Goal: Check status: Check status

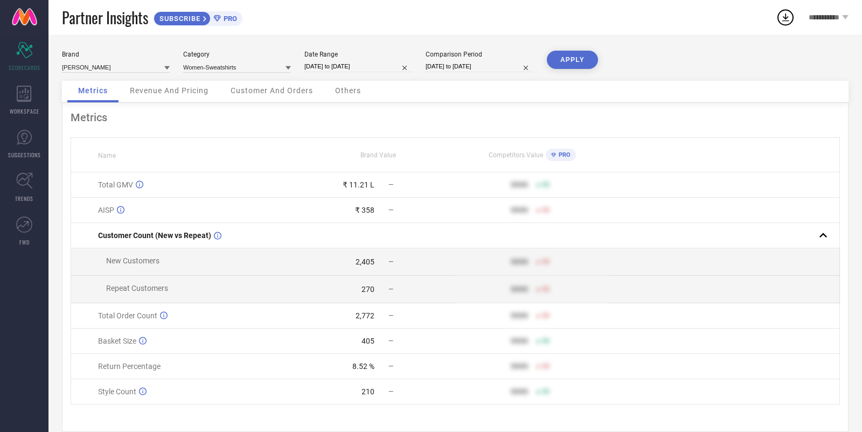
click at [332, 66] on input "[DATE] to [DATE]" at bounding box center [358, 66] width 108 height 11
select select "8"
select select "2025"
select select "9"
select select "2025"
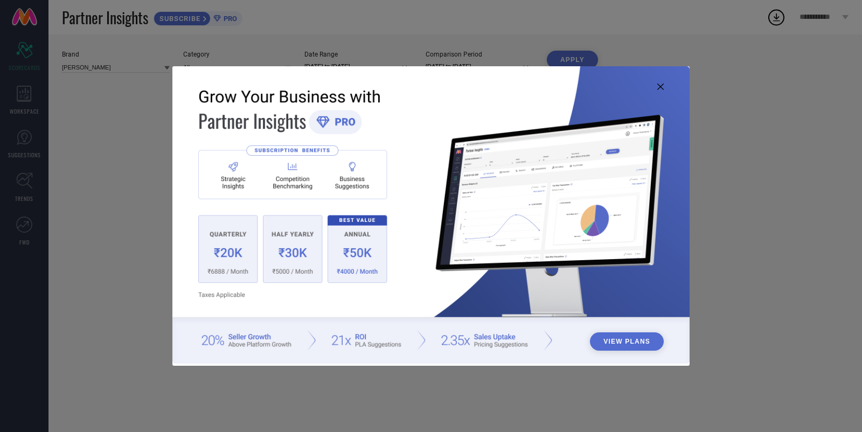
click at [662, 89] on icon at bounding box center [660, 86] width 6 height 6
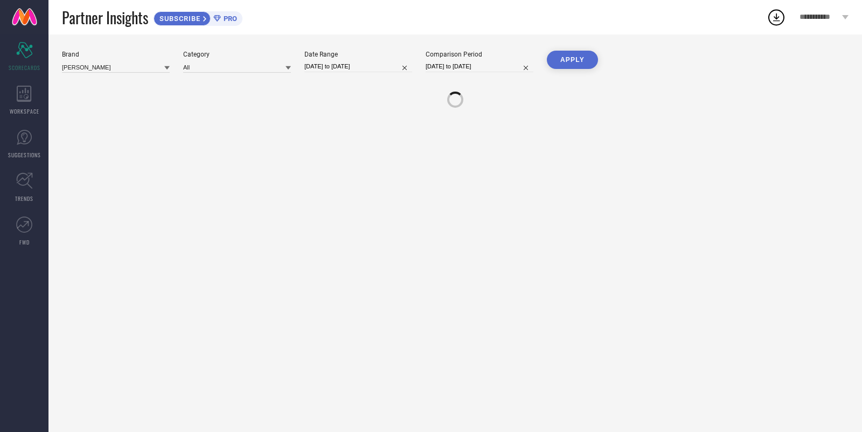
click at [346, 65] on input "[DATE] to [DATE]" at bounding box center [358, 66] width 108 height 11
select select "8"
select select "2025"
select select "9"
select select "2025"
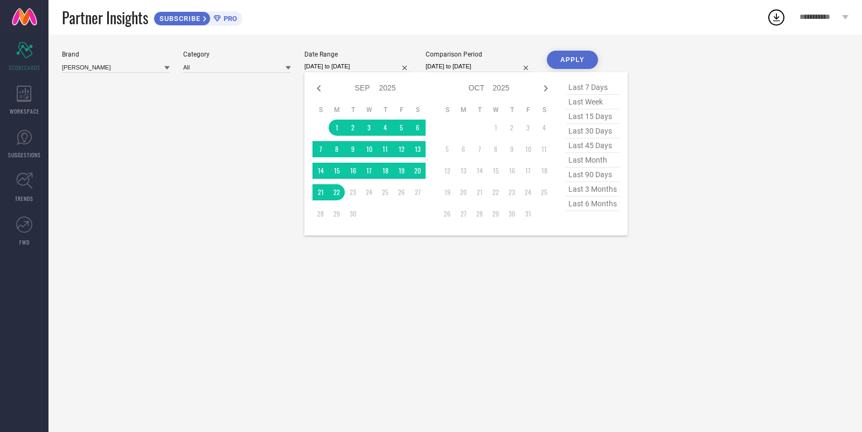
click at [303, 114] on div "Brand KASHIAN Category All Date Range 01-09-2025 to 22-09-2025 Jan Feb Mar Apr …" at bounding box center [454, 232] width 813 height 397
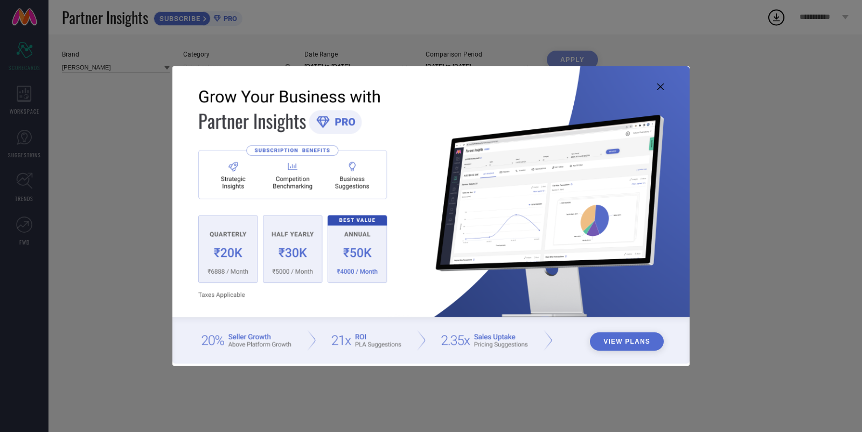
type input "All"
click at [659, 81] on img at bounding box center [430, 214] width 517 height 297
click at [660, 88] on icon at bounding box center [660, 86] width 6 height 6
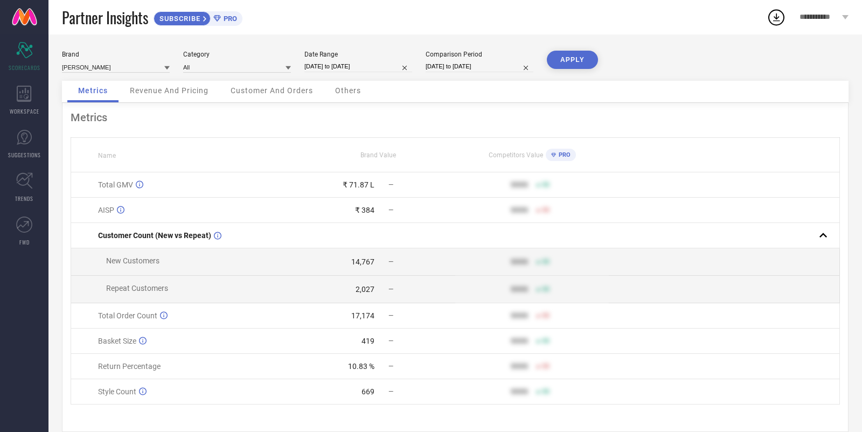
click at [360, 60] on div "Date Range [DATE] to [DATE]" at bounding box center [358, 62] width 108 height 22
click at [357, 65] on input "[DATE] to [DATE]" at bounding box center [358, 66] width 108 height 11
select select "8"
select select "2025"
select select "9"
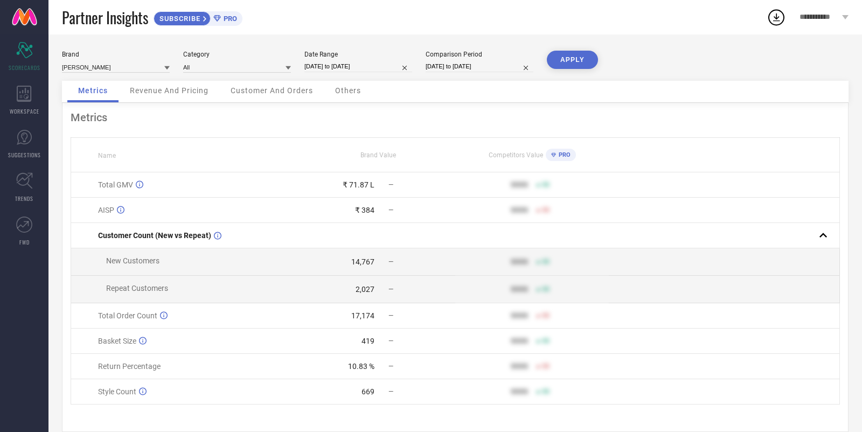
select select "2025"
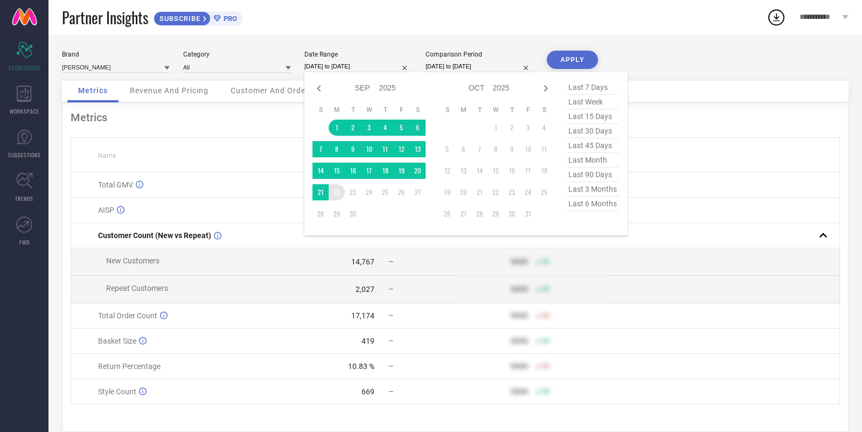
click at [336, 194] on td "22" at bounding box center [337, 192] width 16 height 16
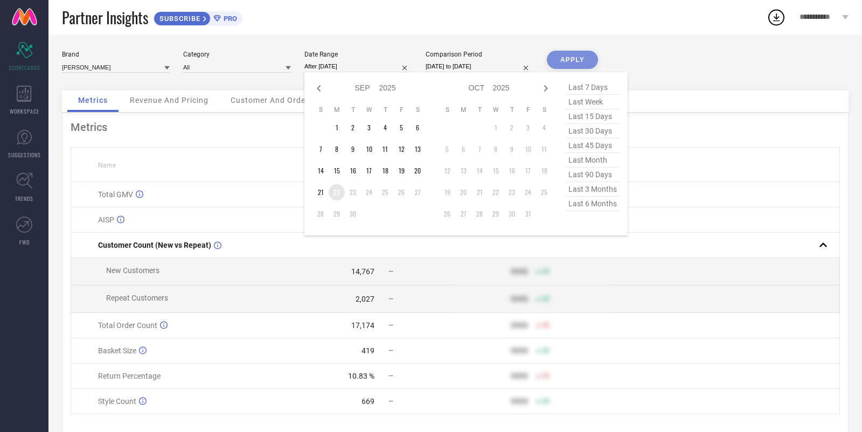
type input "[DATE] to [DATE]"
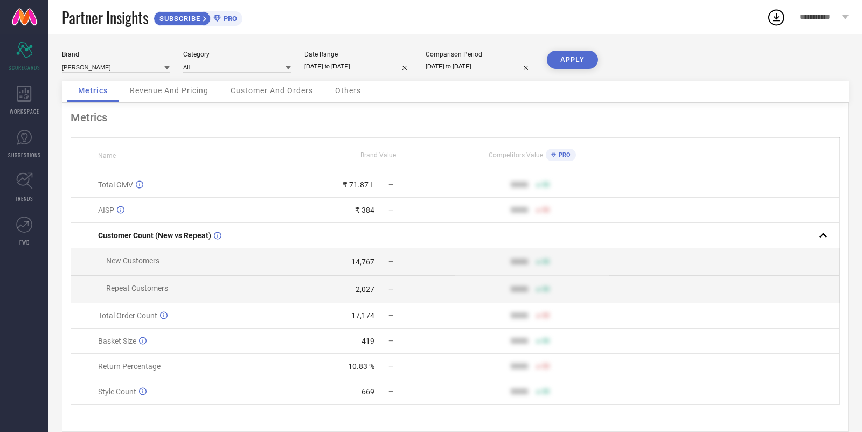
click at [575, 66] on button "APPLY" at bounding box center [572, 60] width 51 height 18
click at [352, 62] on input "[DATE] to [DATE]" at bounding box center [358, 66] width 108 height 11
select select "8"
select select "2025"
select select "9"
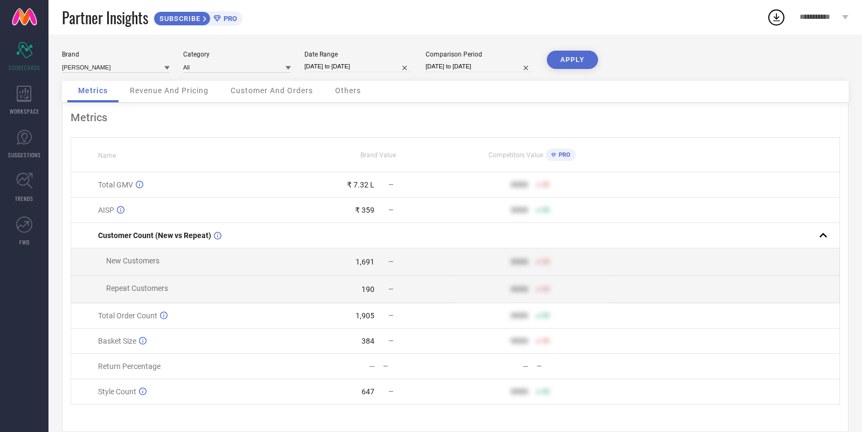
select select "2025"
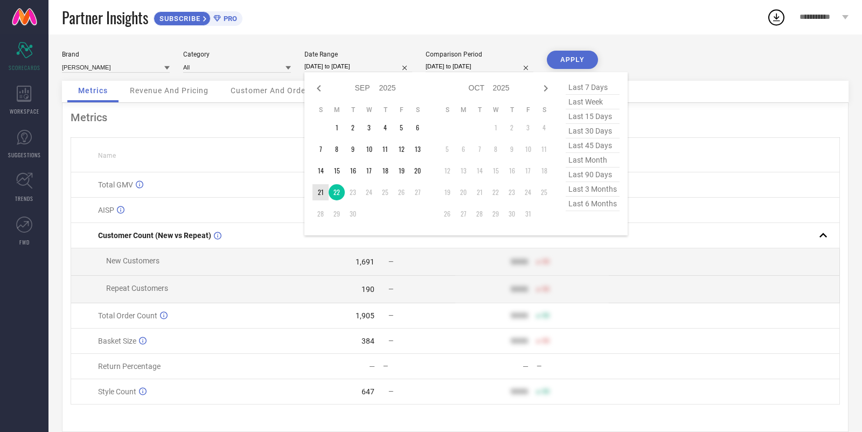
click at [322, 197] on td "21" at bounding box center [320, 192] width 16 height 16
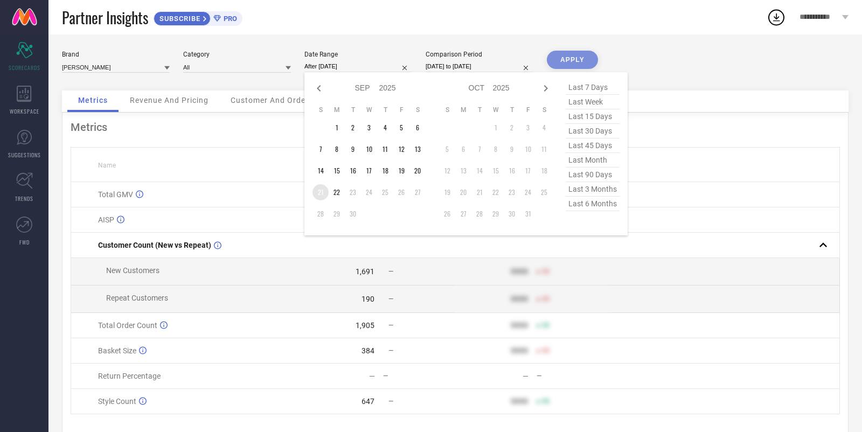
type input "[DATE] to [DATE]"
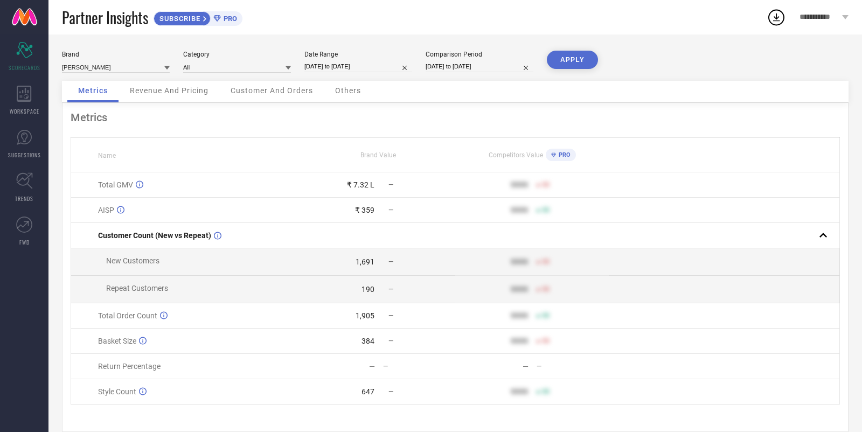
click at [572, 63] on button "APPLY" at bounding box center [572, 60] width 51 height 18
click at [372, 68] on input "[DATE] to [DATE]" at bounding box center [358, 66] width 108 height 11
select select "8"
select select "2025"
select select "9"
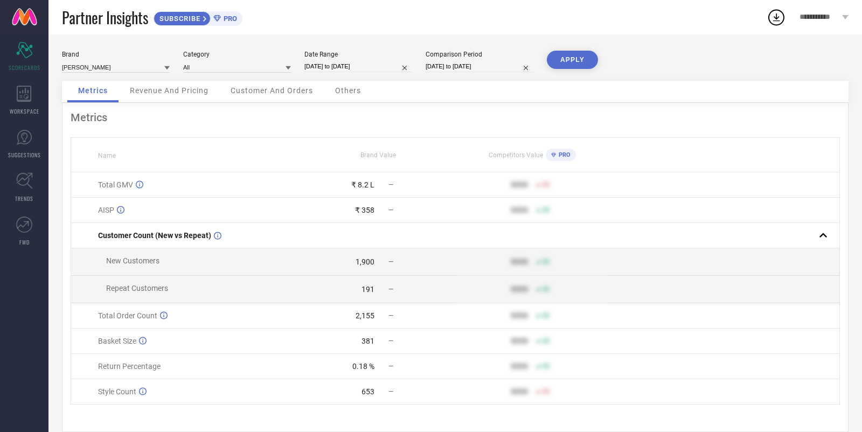
select select "2025"
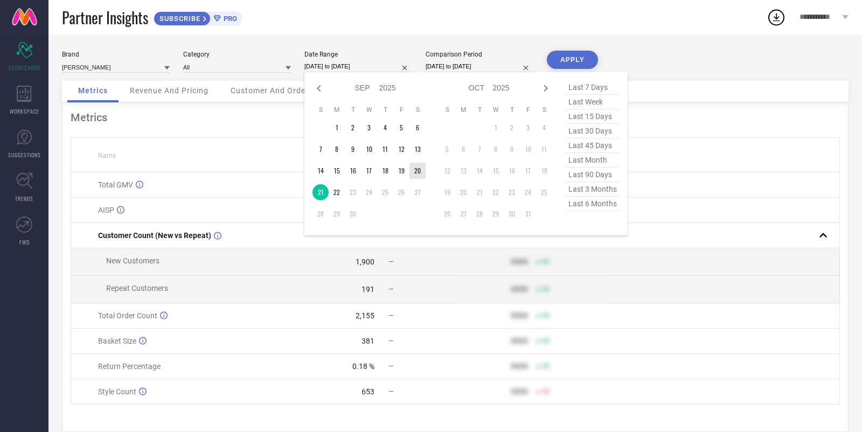
click at [418, 171] on td "20" at bounding box center [417, 171] width 16 height 16
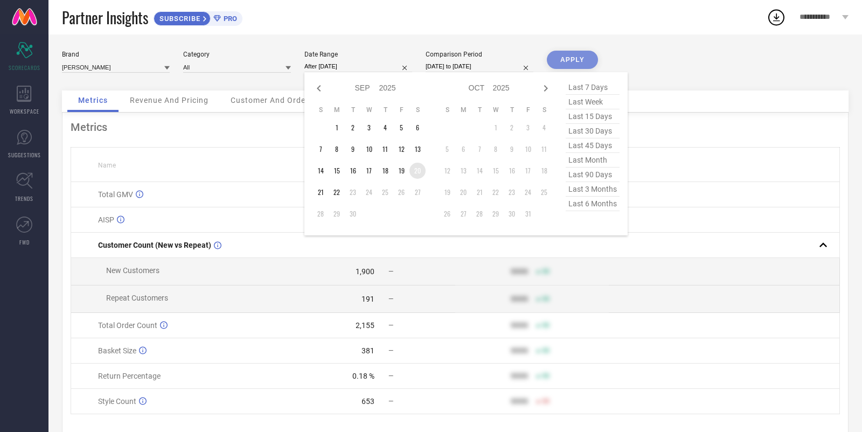
type input "[DATE] to [DATE]"
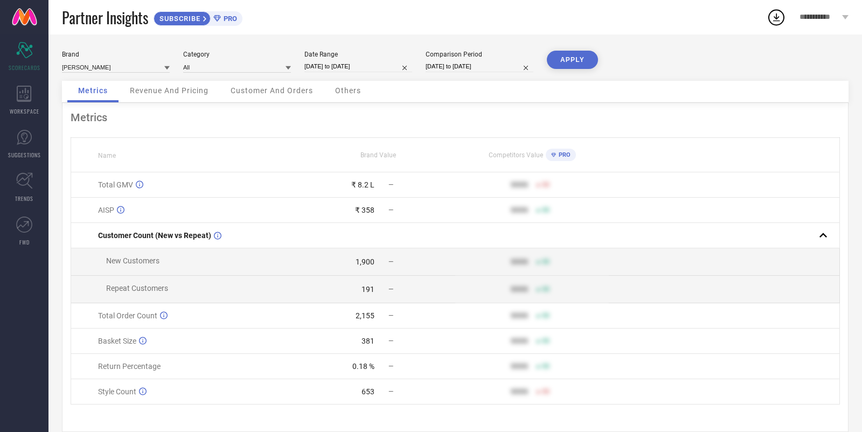
click at [570, 59] on button "APPLY" at bounding box center [572, 60] width 51 height 18
click at [337, 85] on div "Others" at bounding box center [347, 92] width 47 height 22
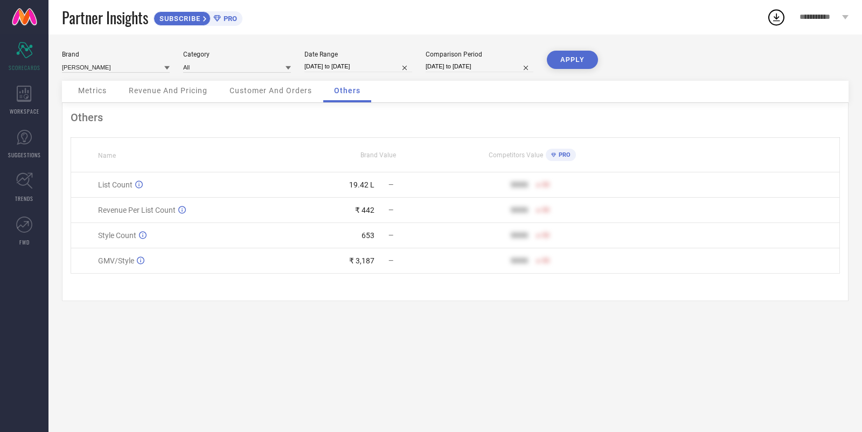
click at [95, 93] on span "Metrics" at bounding box center [92, 90] width 29 height 9
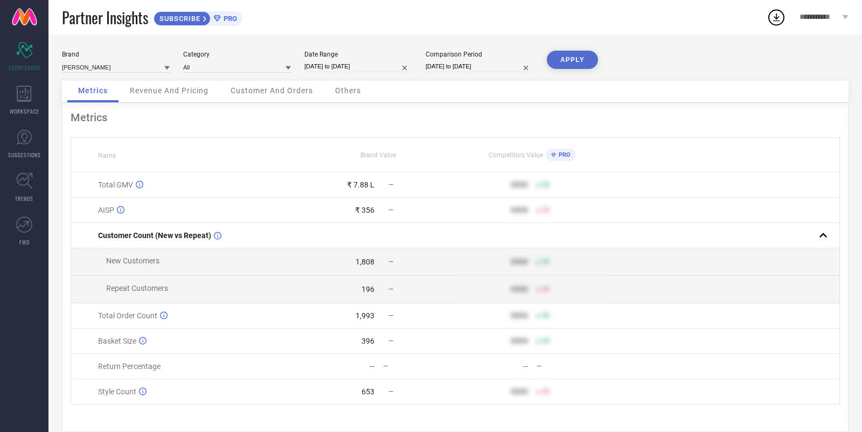
click at [336, 91] on span "Others" at bounding box center [348, 90] width 26 height 9
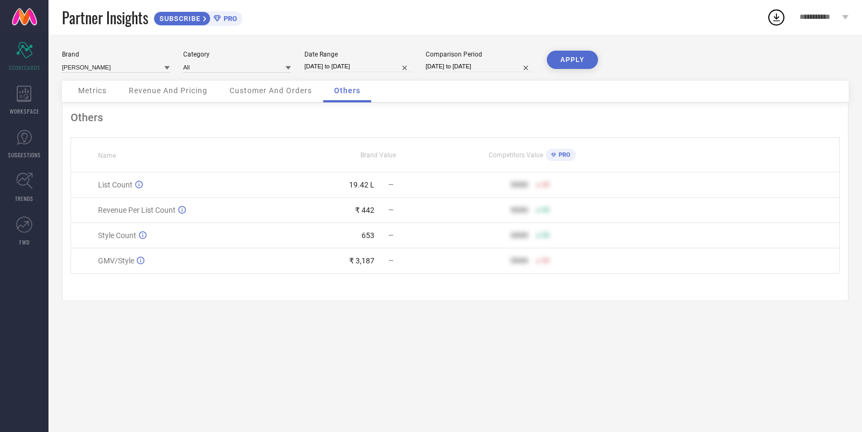
click at [358, 70] on input "[DATE] to [DATE]" at bounding box center [358, 66] width 108 height 11
select select "8"
select select "2025"
select select "9"
select select "2025"
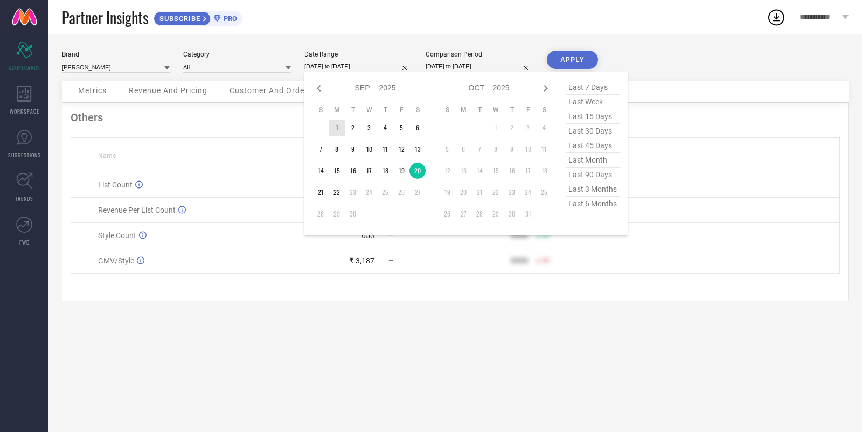
click at [334, 125] on td "1" at bounding box center [337, 128] width 16 height 16
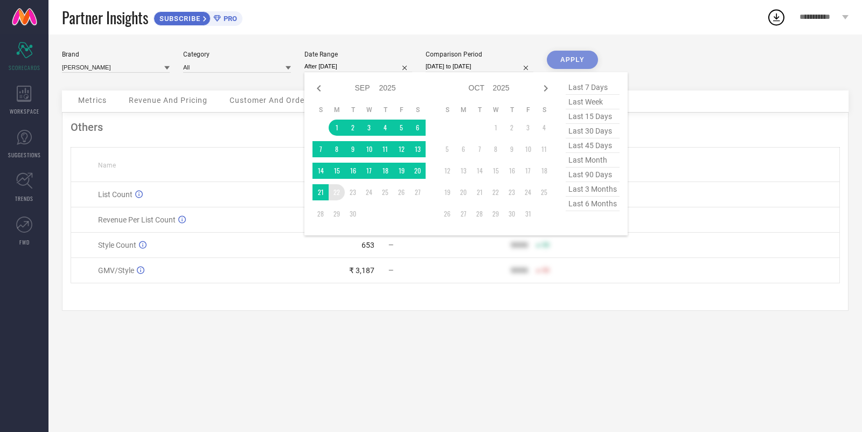
type input "[DATE] to [DATE]"
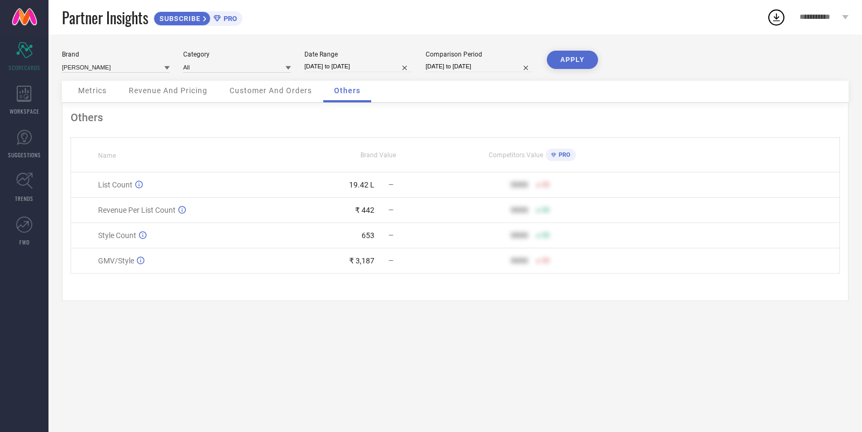
click at [572, 60] on button "APPLY" at bounding box center [572, 60] width 51 height 18
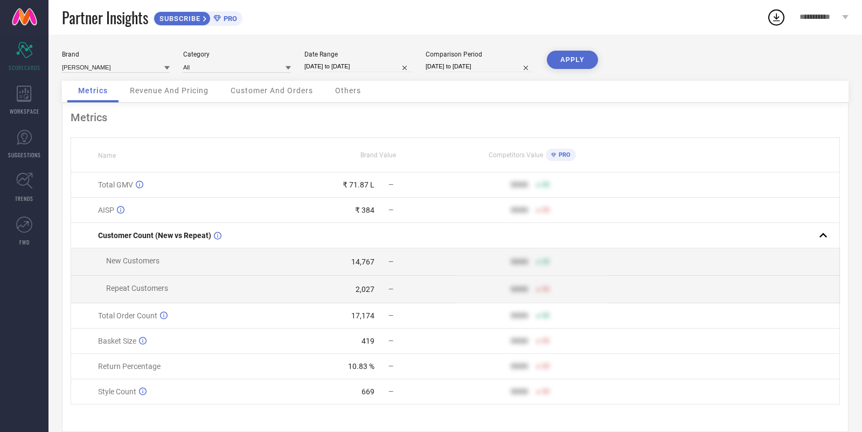
click at [354, 89] on span "Others" at bounding box center [348, 90] width 26 height 9
